Goal: Unclear

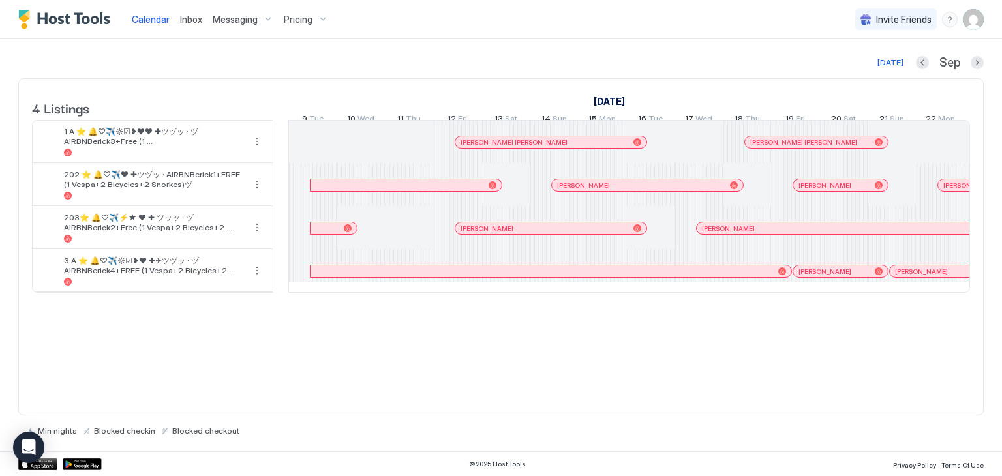
scroll to position [0, 725]
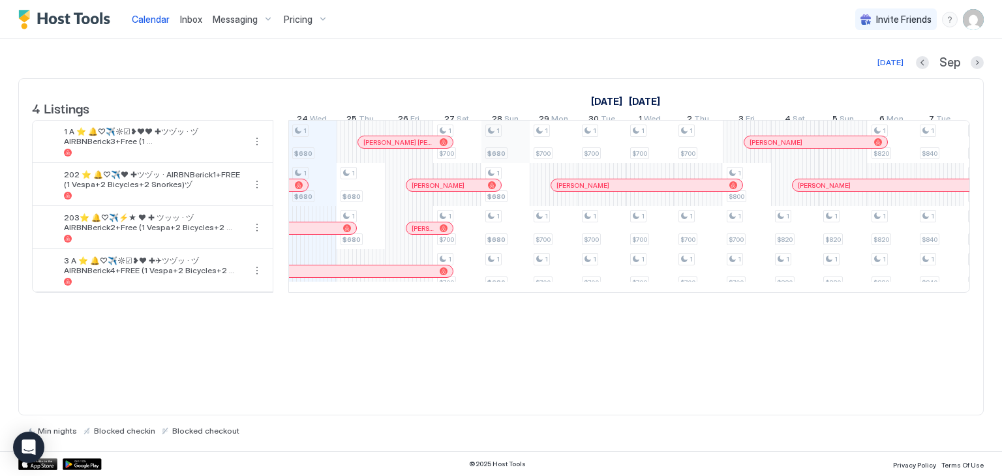
click at [503, 153] on div "1 $680 1 $680 1 $680 1 $680 1 $700 1 $700 1 $700 1 $680 1 $680 1 $680 1 $680 1 …" at bounding box center [868, 207] width 2608 height 172
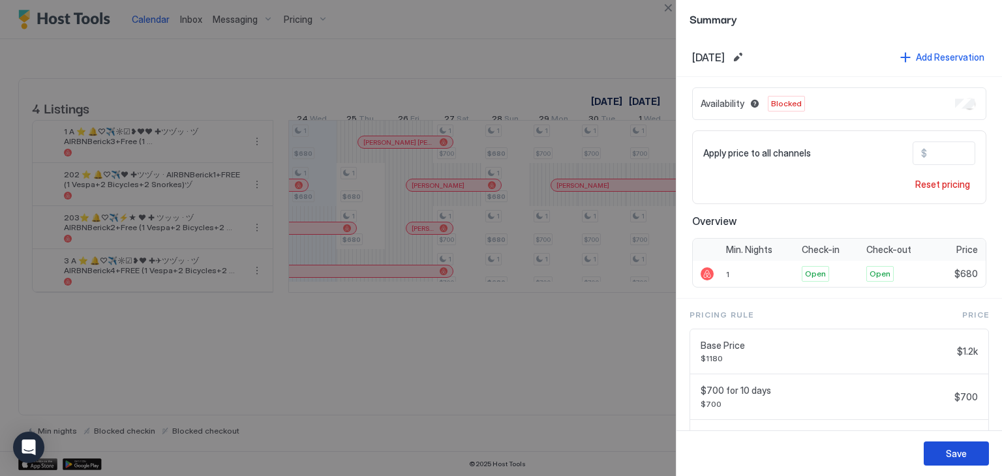
click at [955, 459] on div "Save" at bounding box center [956, 454] width 21 height 14
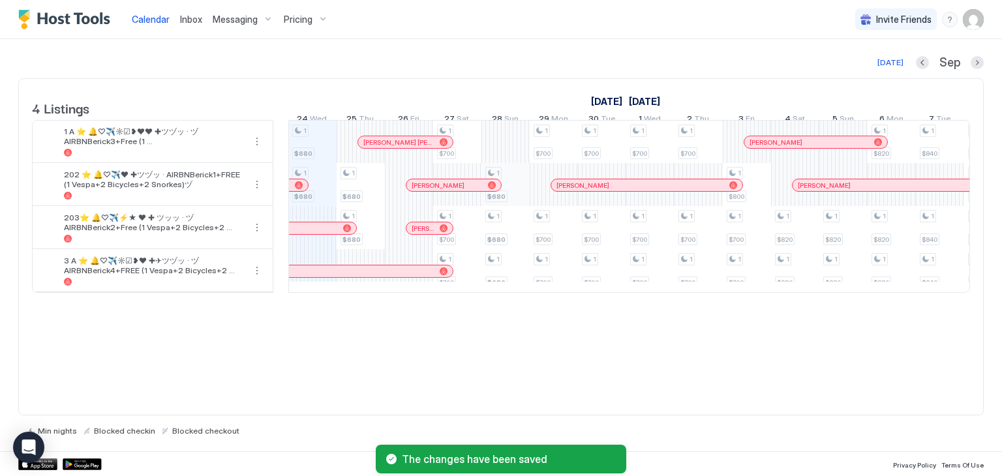
click at [511, 193] on div "1 $680 1 $680 1 $680 1 $680 1 $700 1 $700 1 $700 1 $680 1 $680 1 $680 1 $700 1 …" at bounding box center [868, 207] width 2608 height 172
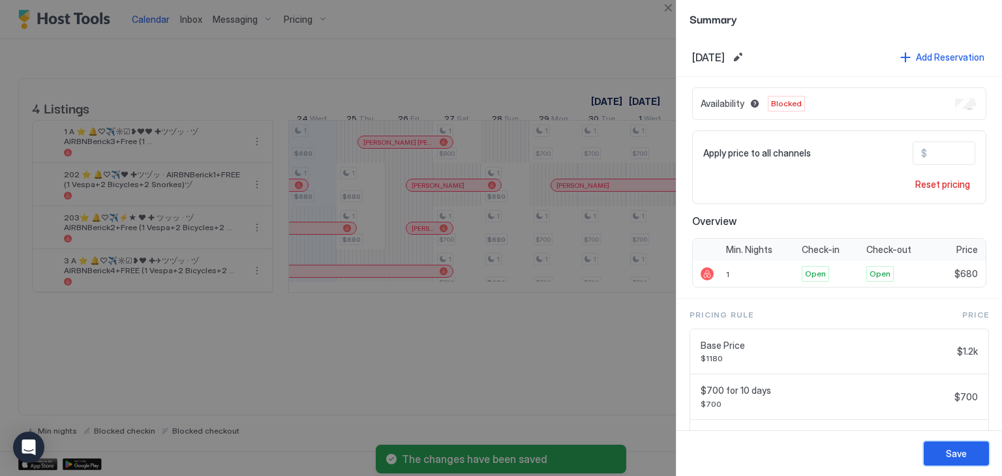
click at [940, 453] on button "Save" at bounding box center [956, 454] width 65 height 24
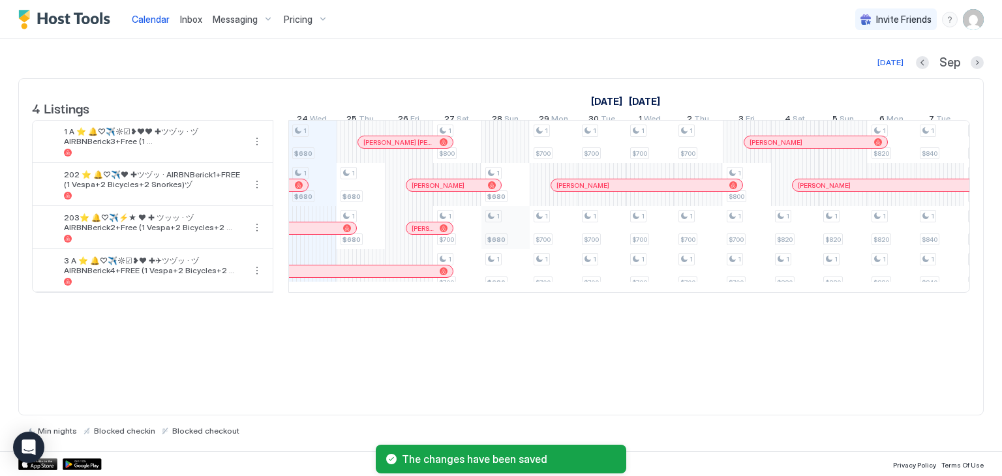
click at [506, 230] on div "1 $680 1 $680 1 $680 1 $680 1 $800 1 $700 1 $700 1 $680 1 $680 1 $680 1 $700 1 …" at bounding box center [868, 207] width 2608 height 172
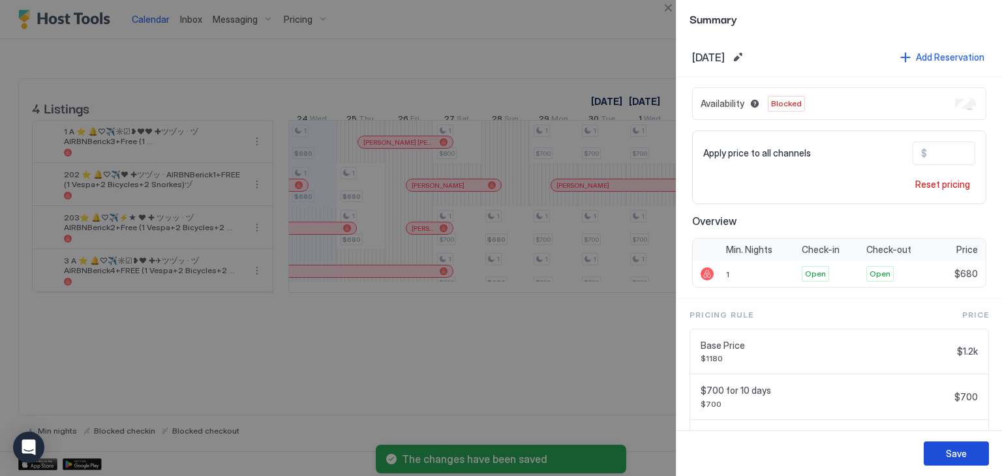
click at [948, 450] on div "Save" at bounding box center [956, 454] width 21 height 14
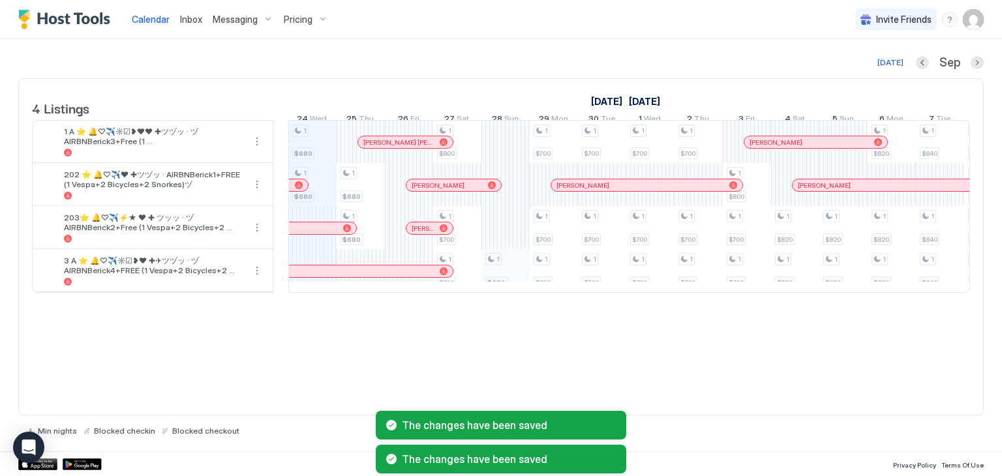
click at [510, 279] on div "1 $680 1 $680 1 $680 1 $680 1 $800 1 $700 1 $700 1 $680 1 $700 1 $700 1 $700 1 …" at bounding box center [868, 207] width 2608 height 172
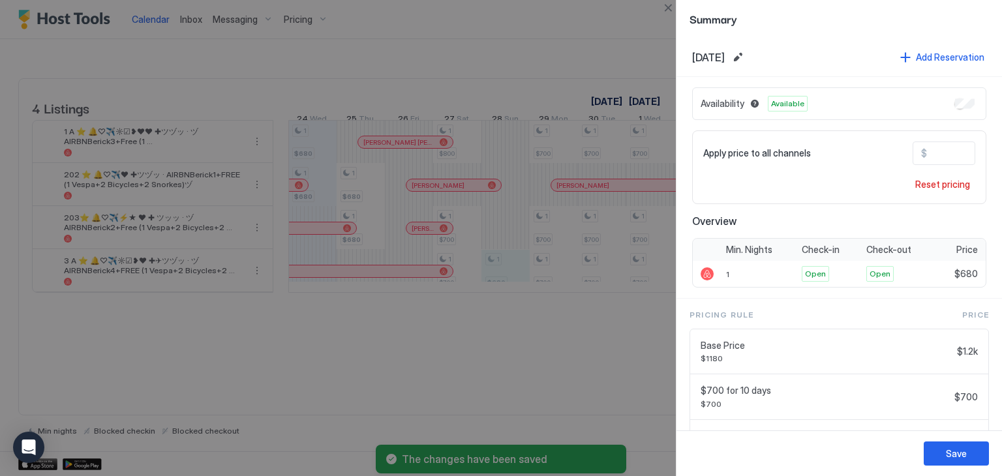
click at [967, 102] on div "Availability Available" at bounding box center [839, 103] width 294 height 33
click at [946, 452] on button "Save" at bounding box center [956, 454] width 65 height 24
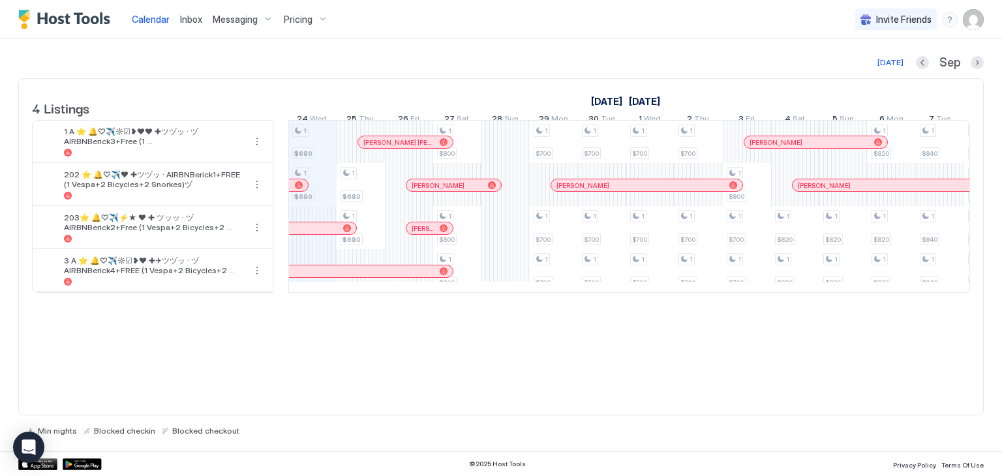
click at [506, 151] on div "1 $680 1 $680 1 $680 1 $680 1 $800 1 $800 1 $800 1 $700 1 $700 1 $700 1 $700 1 …" at bounding box center [868, 207] width 2608 height 172
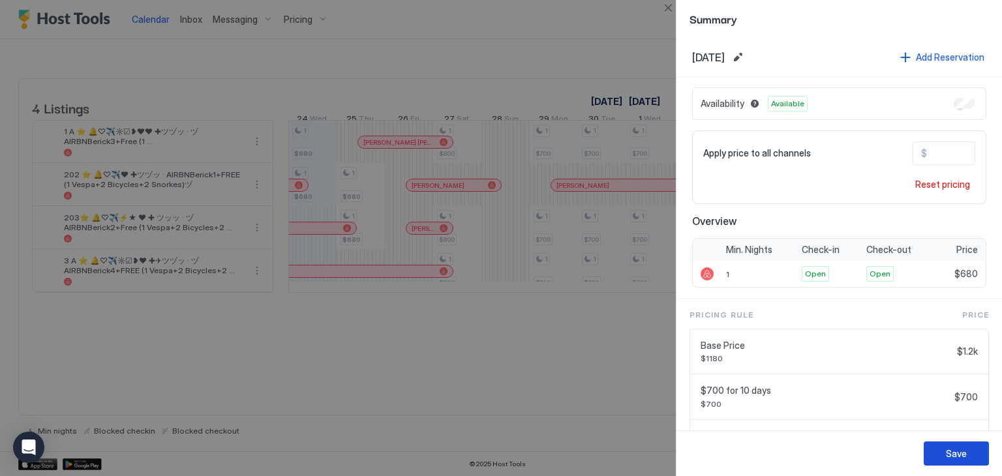
click at [950, 453] on div "Save" at bounding box center [956, 454] width 21 height 14
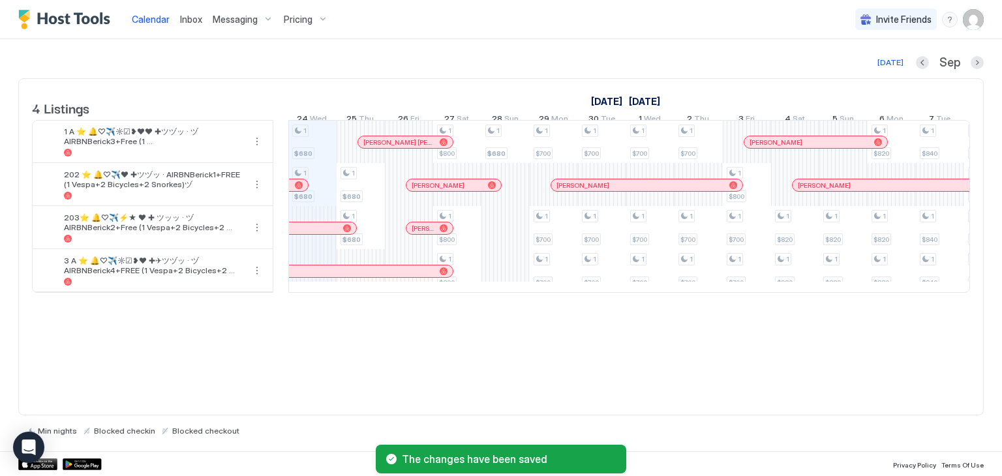
click at [514, 194] on div "1 $680 1 $680 1 $680 1 $680 1 $800 1 $800 1 $800 1 $680 1 $700 1 $700 1 $700 1 …" at bounding box center [868, 207] width 2608 height 172
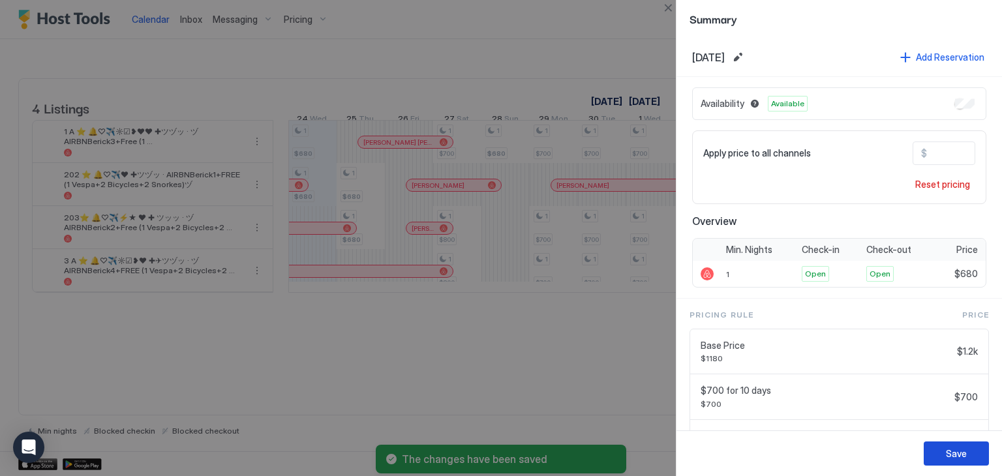
click at [944, 454] on button "Save" at bounding box center [956, 454] width 65 height 24
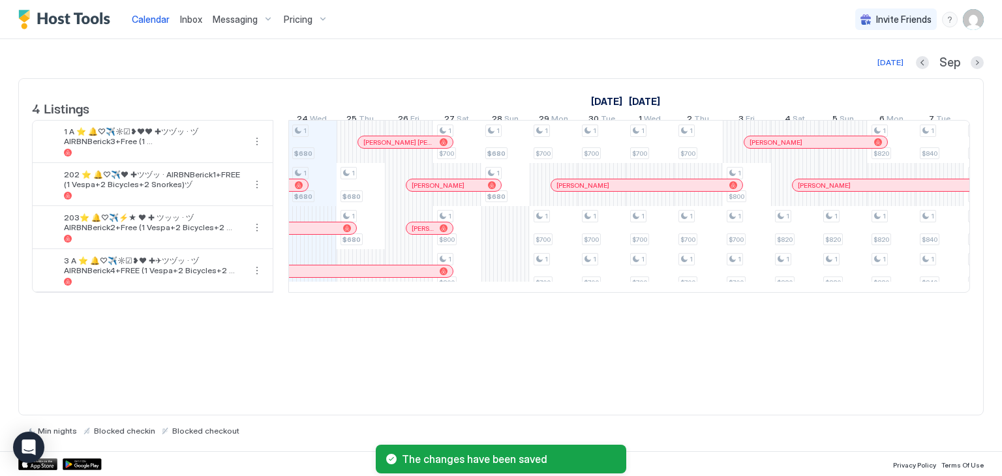
click at [504, 233] on div "1 $680 1 $680 1 $680 1 $680 1 $700 1 $800 1 $800 1 $680 1 $680 1 $700 1 $700 1 …" at bounding box center [868, 207] width 2608 height 172
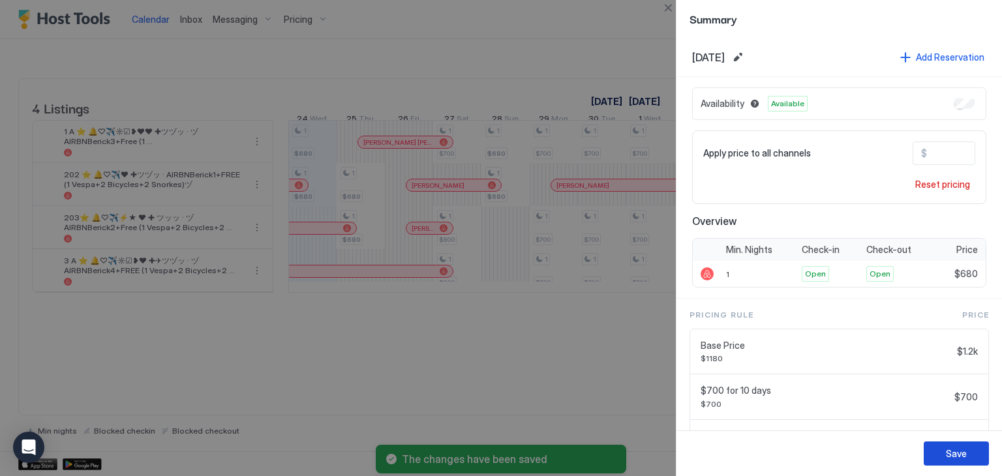
click at [954, 457] on div "Save" at bounding box center [956, 454] width 21 height 14
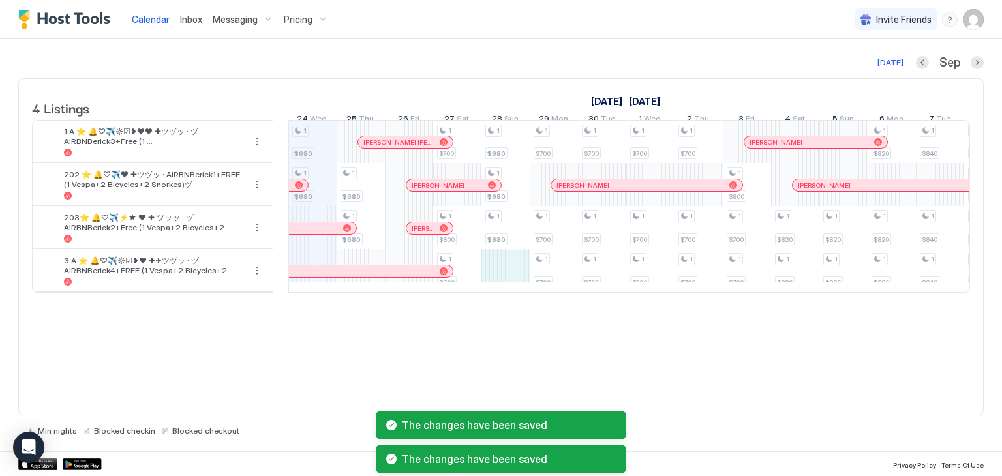
click at [497, 271] on div "1 $680 1 $680 1 $680 1 $680 1 $700 1 $800 1 $800 1 $680 1 $680 1 $680 1 $700 1 …" at bounding box center [868, 207] width 2608 height 172
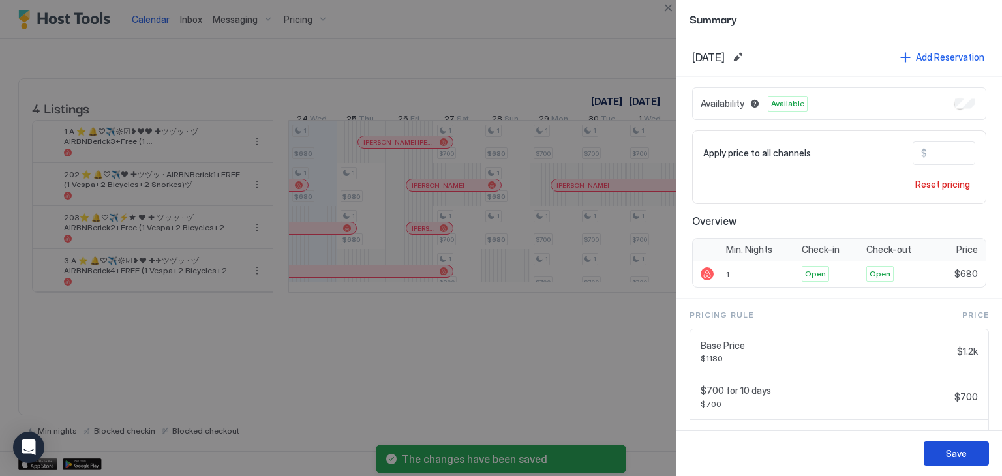
click at [956, 456] on div "Save" at bounding box center [956, 454] width 21 height 14
